Goal: Transaction & Acquisition: Purchase product/service

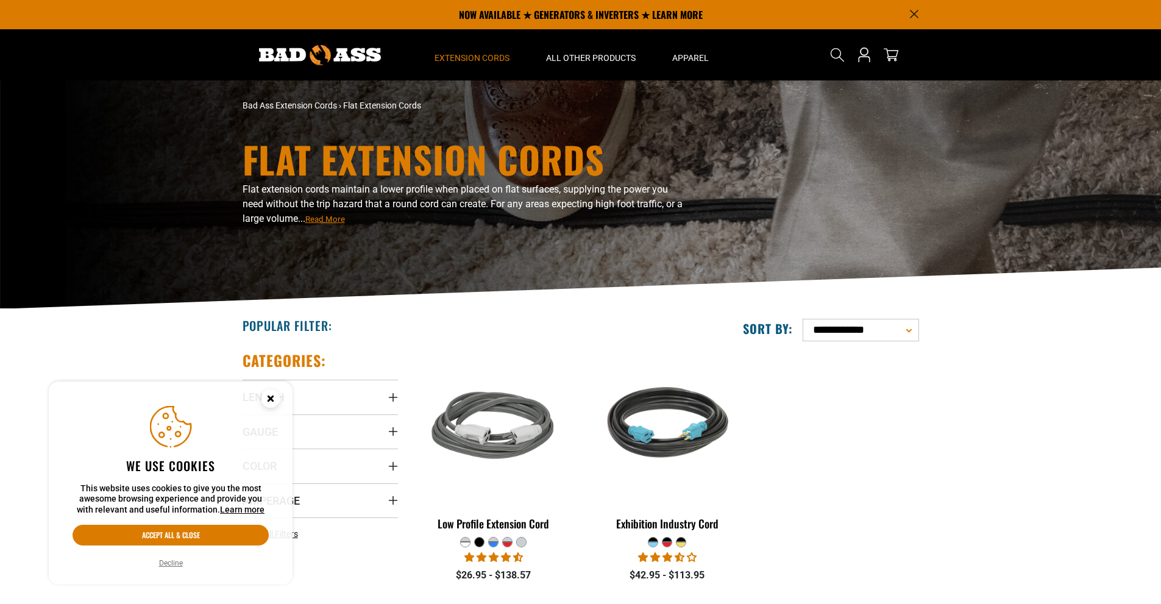
scroll to position [122, 0]
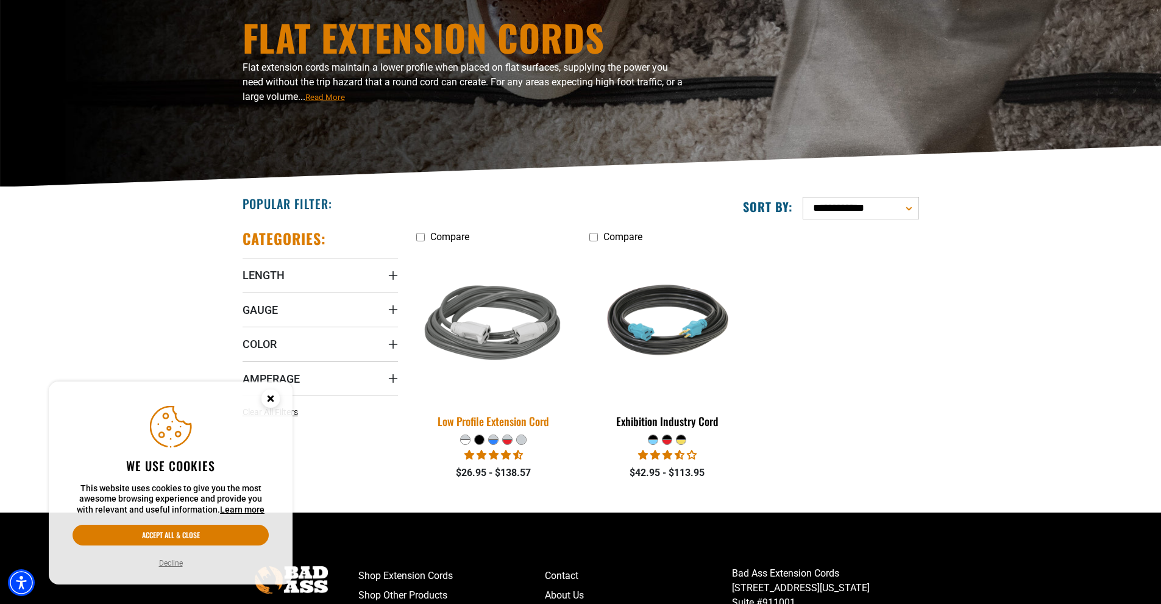
click at [490, 342] on img at bounding box center [493, 325] width 171 height 156
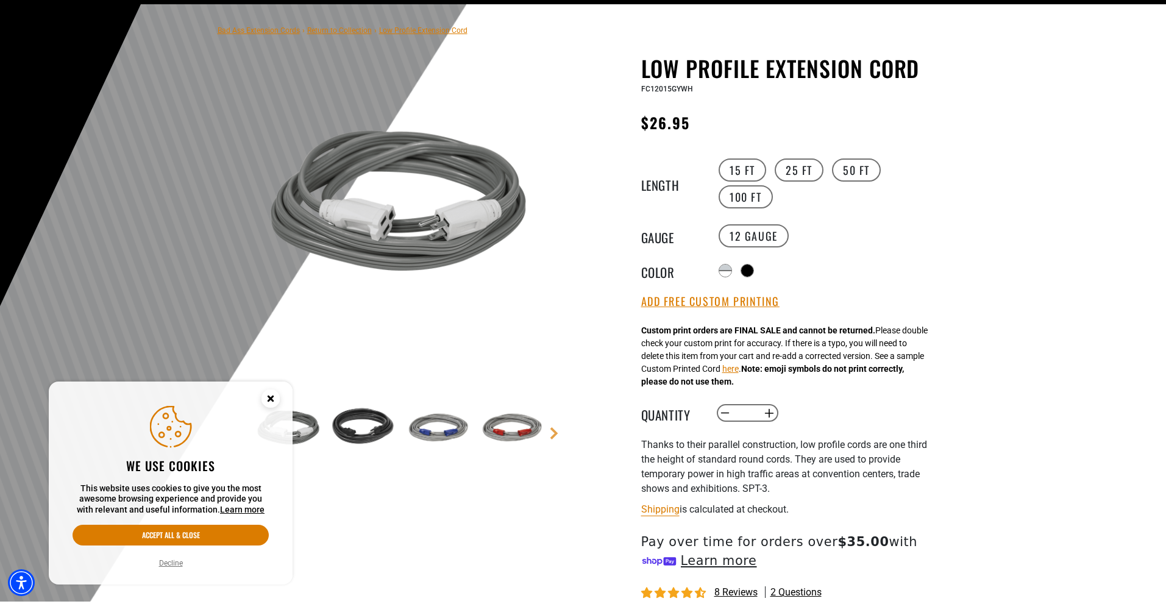
scroll to position [122, 0]
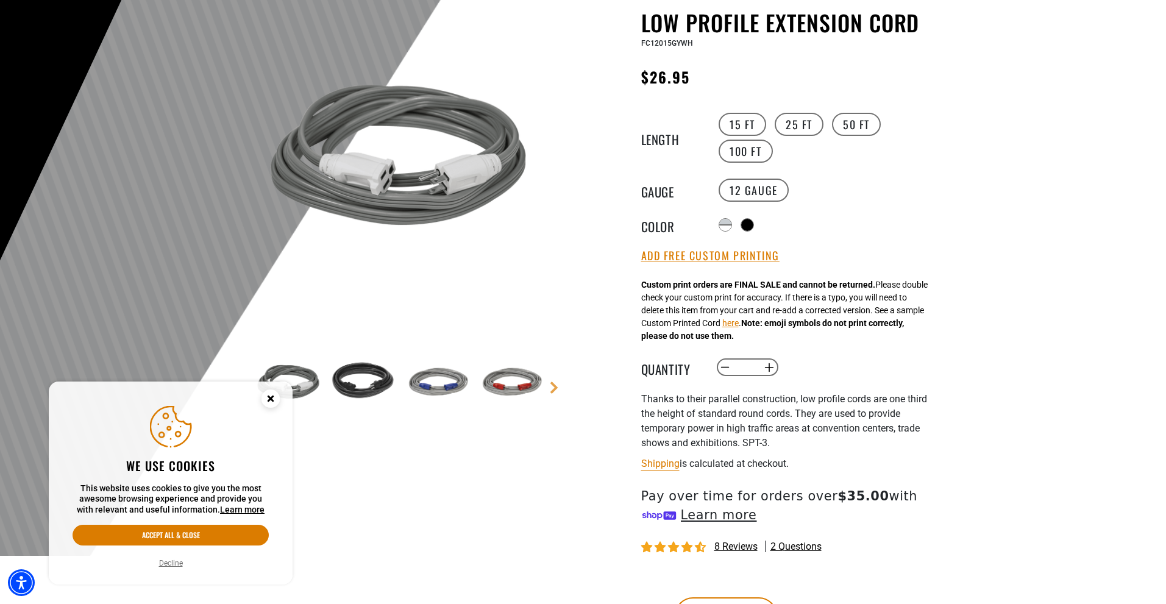
click at [528, 384] on img at bounding box center [510, 382] width 71 height 71
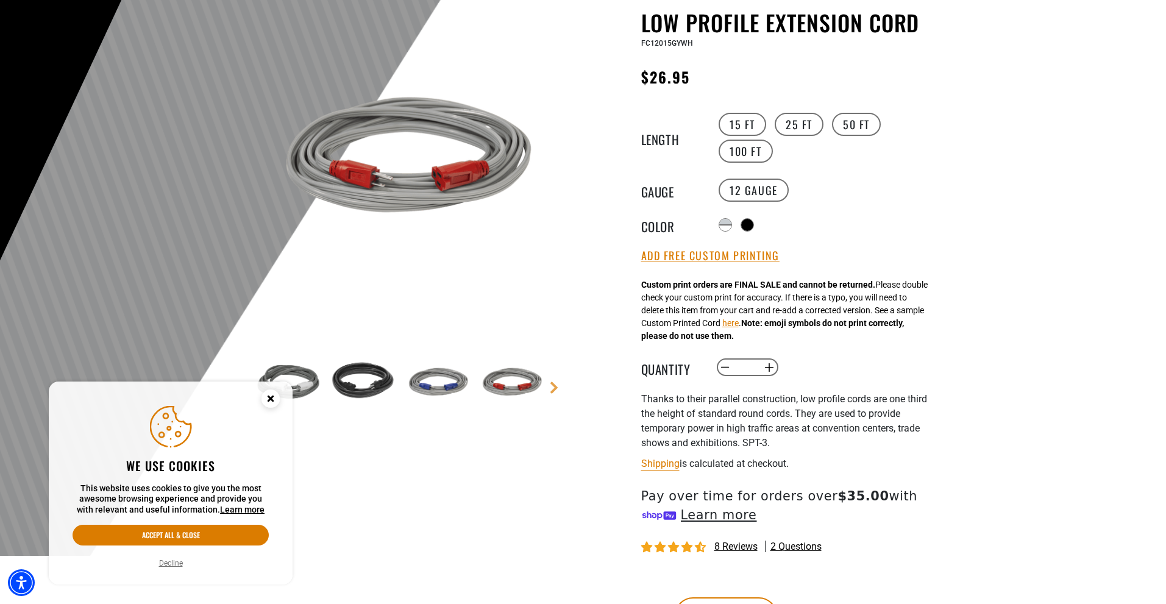
click at [433, 396] on img at bounding box center [436, 382] width 71 height 71
click at [789, 121] on label "25 FT" at bounding box center [799, 124] width 49 height 23
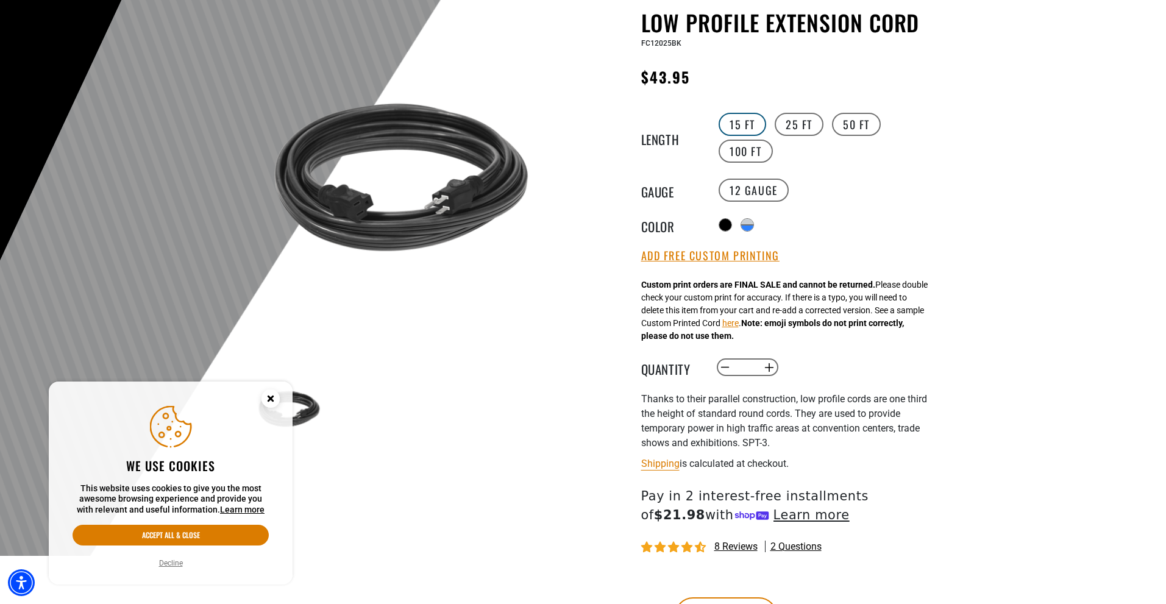
click at [747, 122] on label "15 FT" at bounding box center [743, 124] width 48 height 23
click at [814, 121] on label "25 FT" at bounding box center [799, 124] width 49 height 23
click at [855, 126] on label "50 FT" at bounding box center [856, 124] width 49 height 23
click at [791, 122] on label "25 FT" at bounding box center [799, 124] width 49 height 23
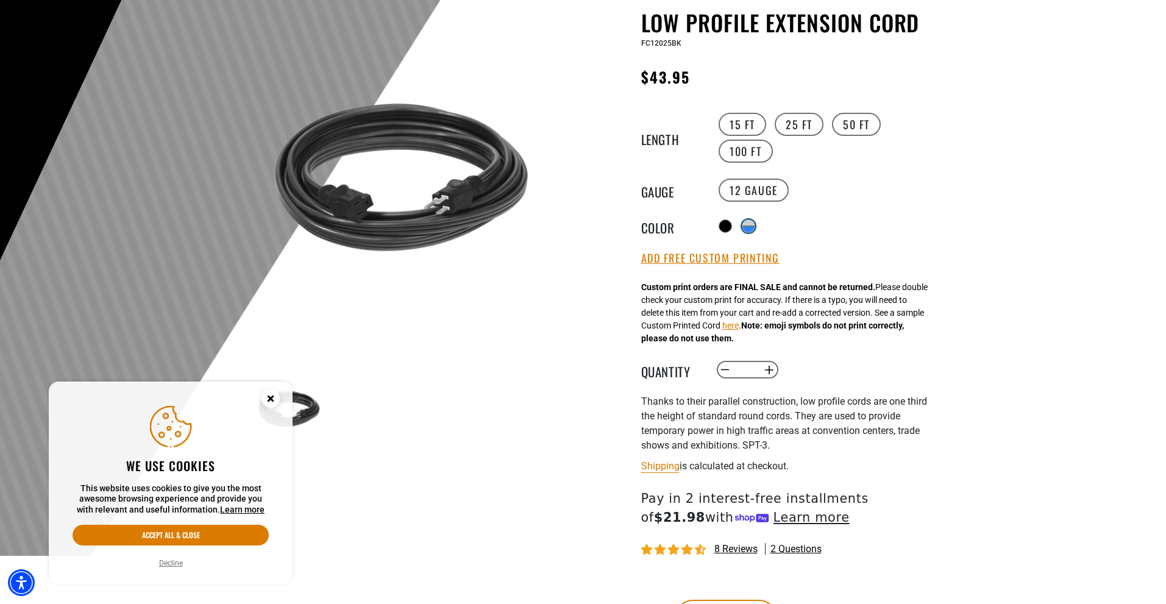
click at [753, 229] on div "products.product.variant_sold_out_or_unavailable" at bounding box center [748, 229] width 12 height 6
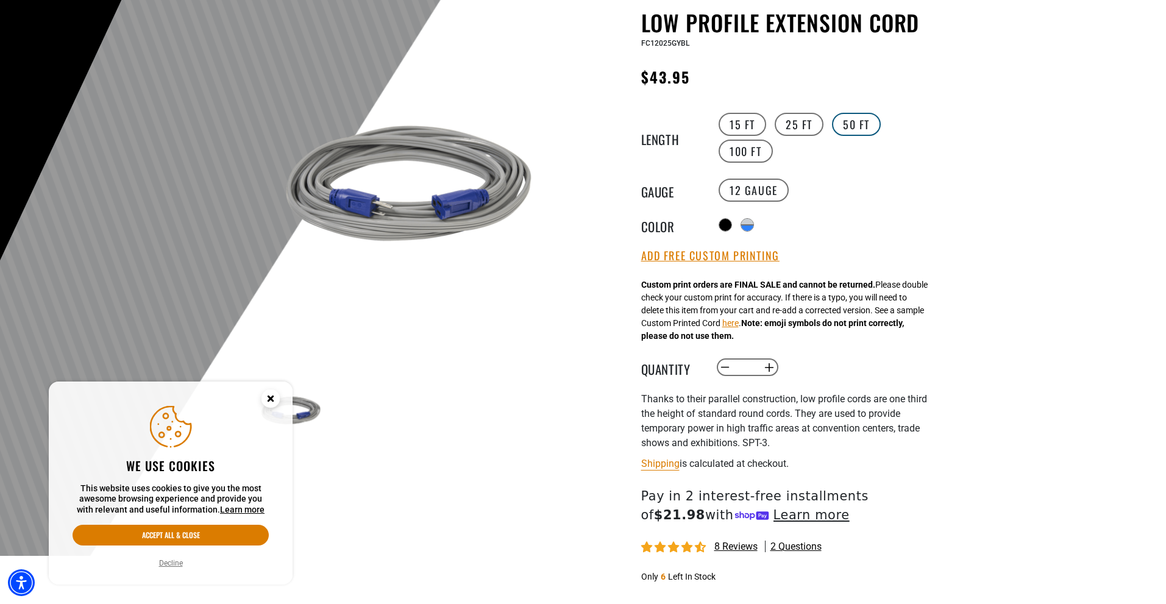
click at [860, 127] on label "50 FT" at bounding box center [856, 124] width 49 height 23
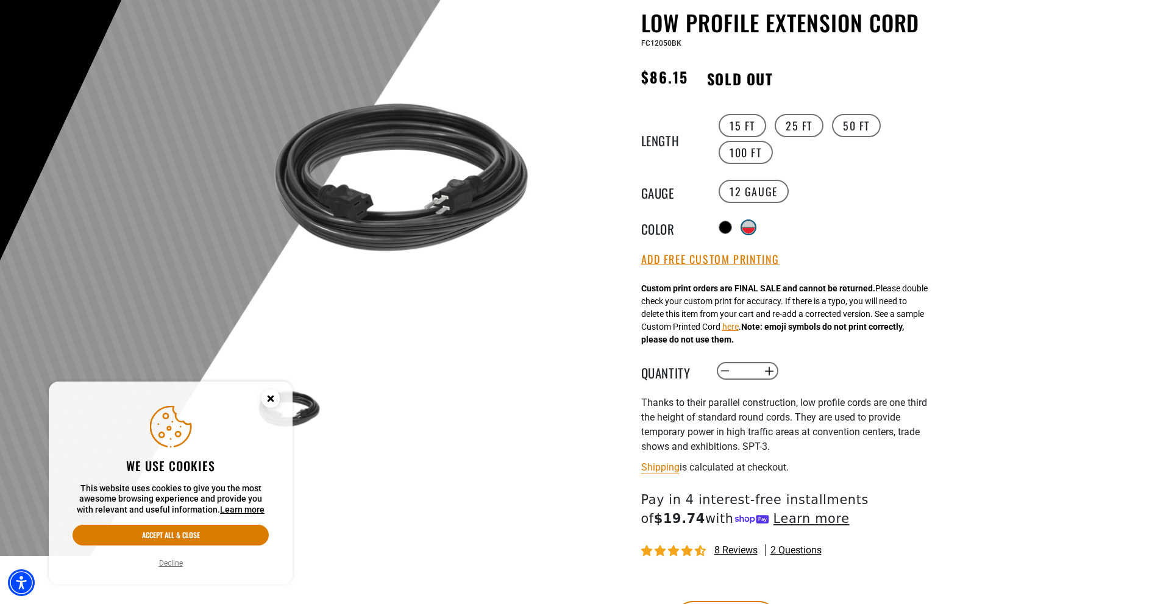
click at [751, 227] on div "products.product.variant_sold_out_or_unavailable" at bounding box center [748, 230] width 12 height 6
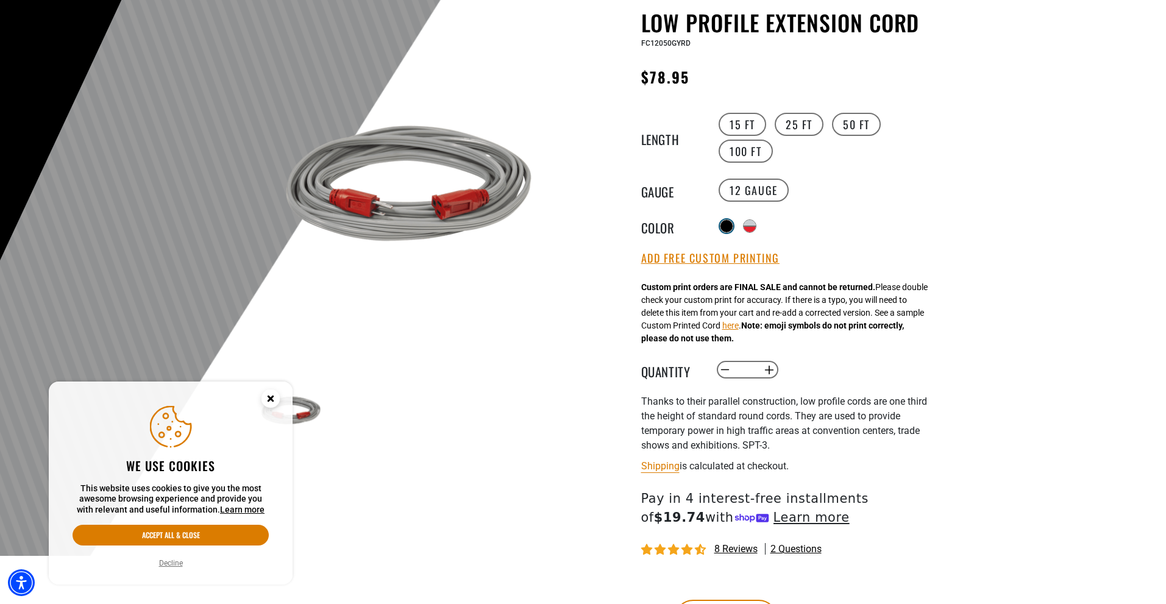
click at [728, 226] on div at bounding box center [726, 226] width 12 height 12
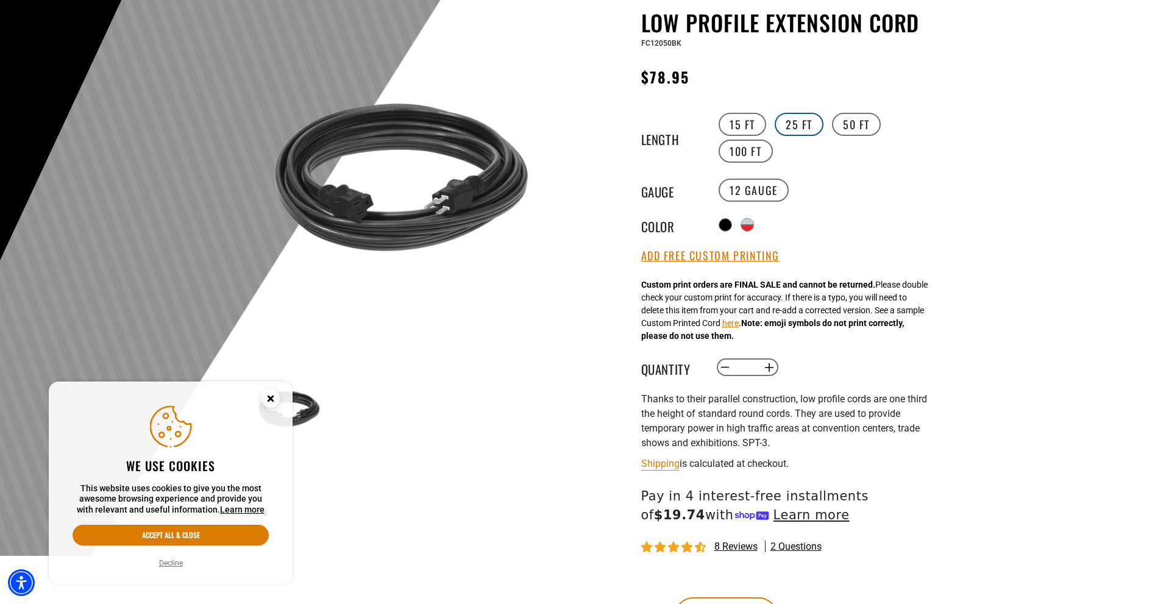
click at [789, 116] on label "25 FT" at bounding box center [799, 124] width 49 height 23
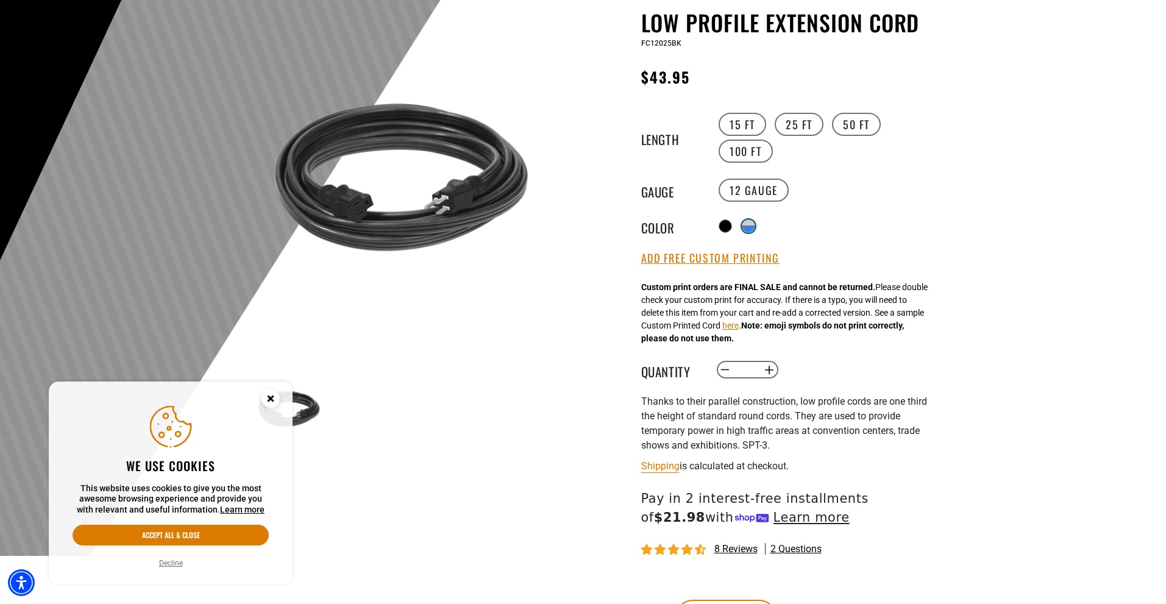
click at [755, 227] on div "products.product.variant_sold_out_or_unavailable" at bounding box center [748, 229] width 12 height 6
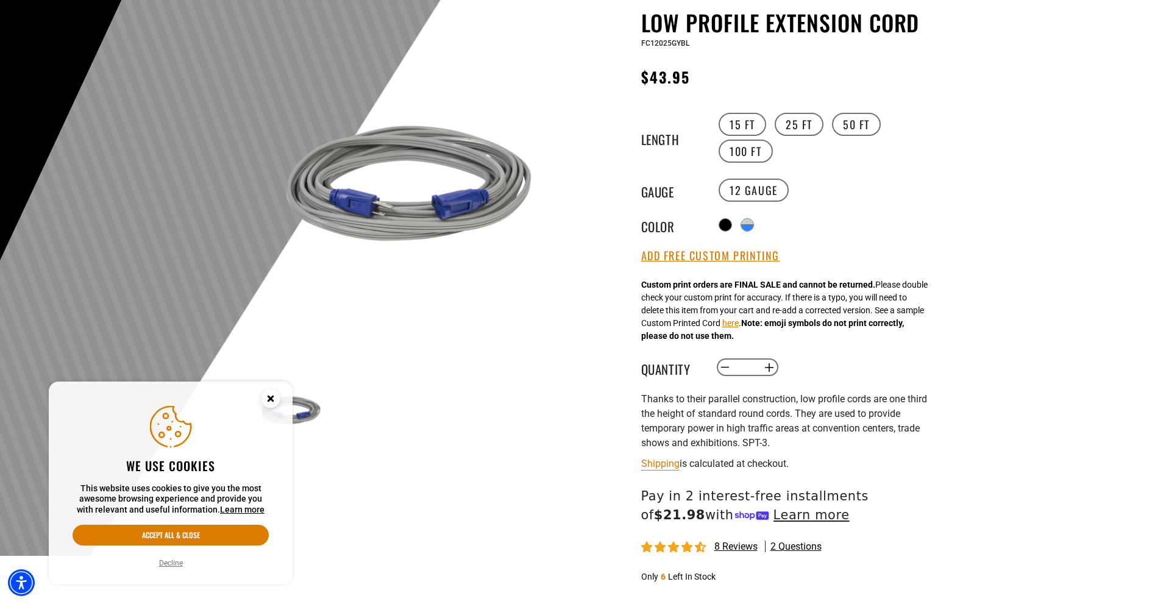
click at [270, 391] on circle "Close this option" at bounding box center [270, 398] width 18 height 18
